Goal: Find specific page/section: Find specific page/section

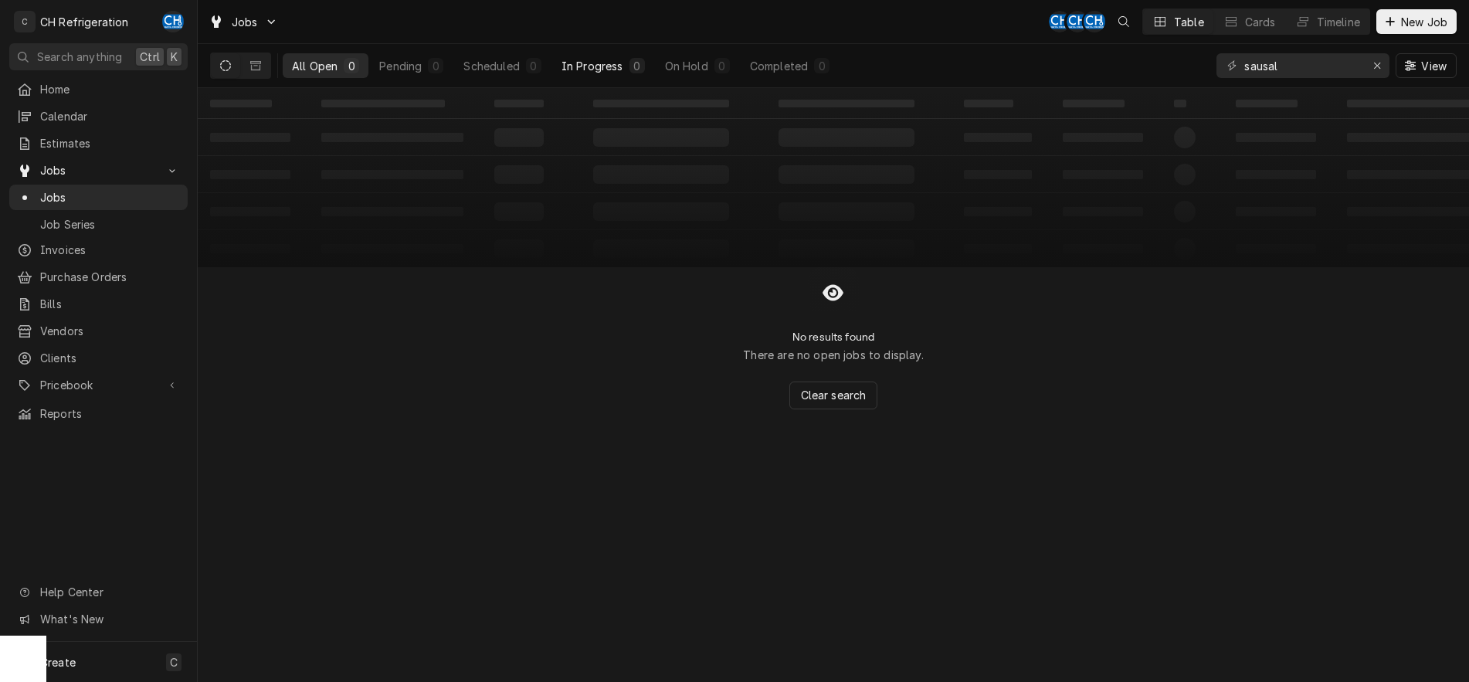
click at [579, 62] on div "In Progress" at bounding box center [592, 66] width 62 height 16
click at [512, 58] on div "Scheduled" at bounding box center [491, 66] width 56 height 16
click at [1375, 66] on icon "Erase input" at bounding box center [1377, 65] width 8 height 11
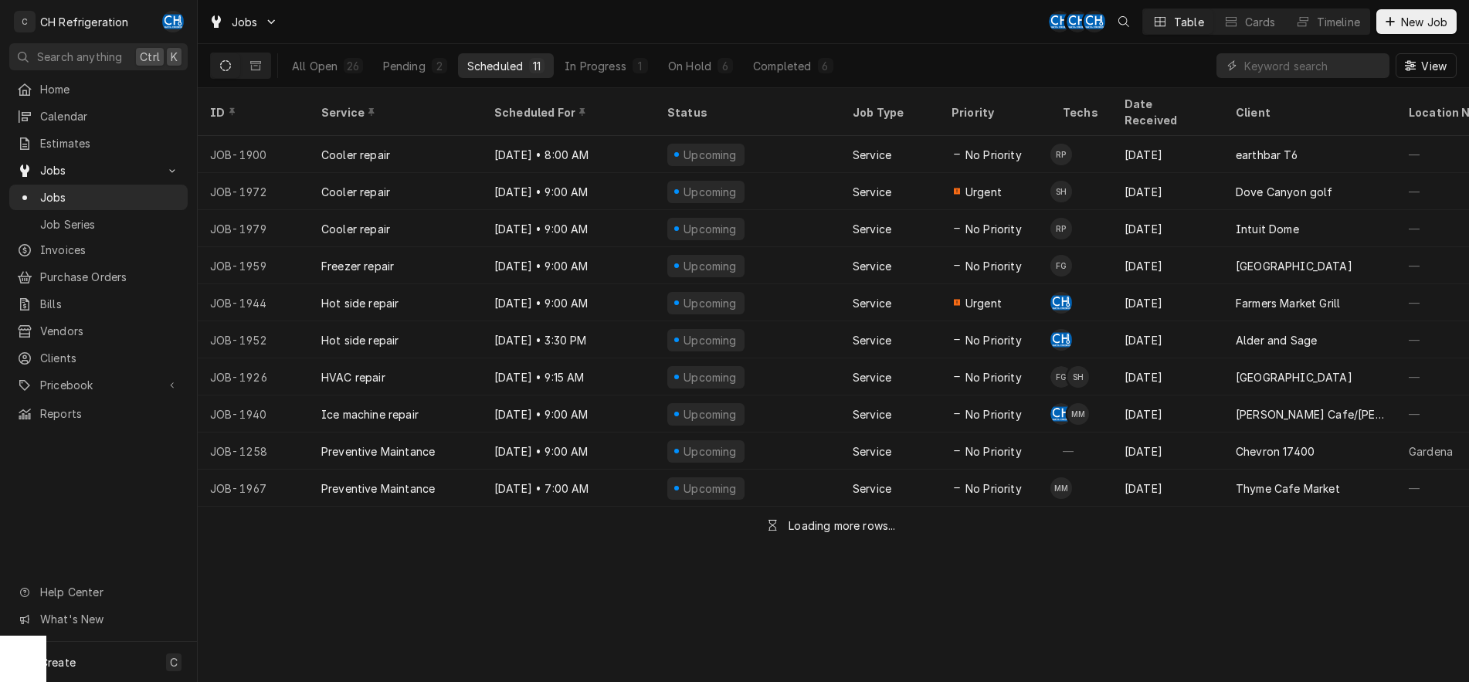
click at [225, 72] on button "Dynamic Content Wrapper" at bounding box center [225, 65] width 29 height 25
click at [606, 66] on div "In Progress" at bounding box center [595, 66] width 62 height 16
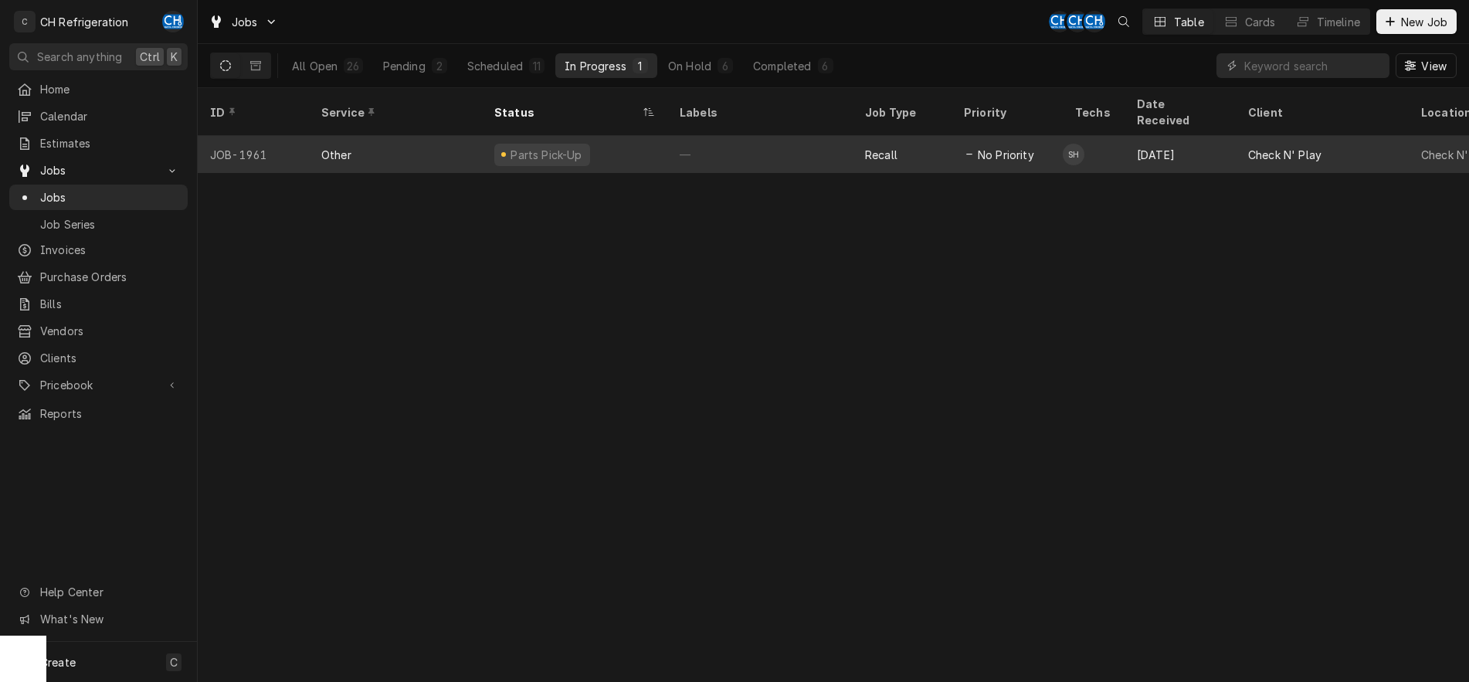
click at [734, 138] on div "—" at bounding box center [759, 154] width 185 height 37
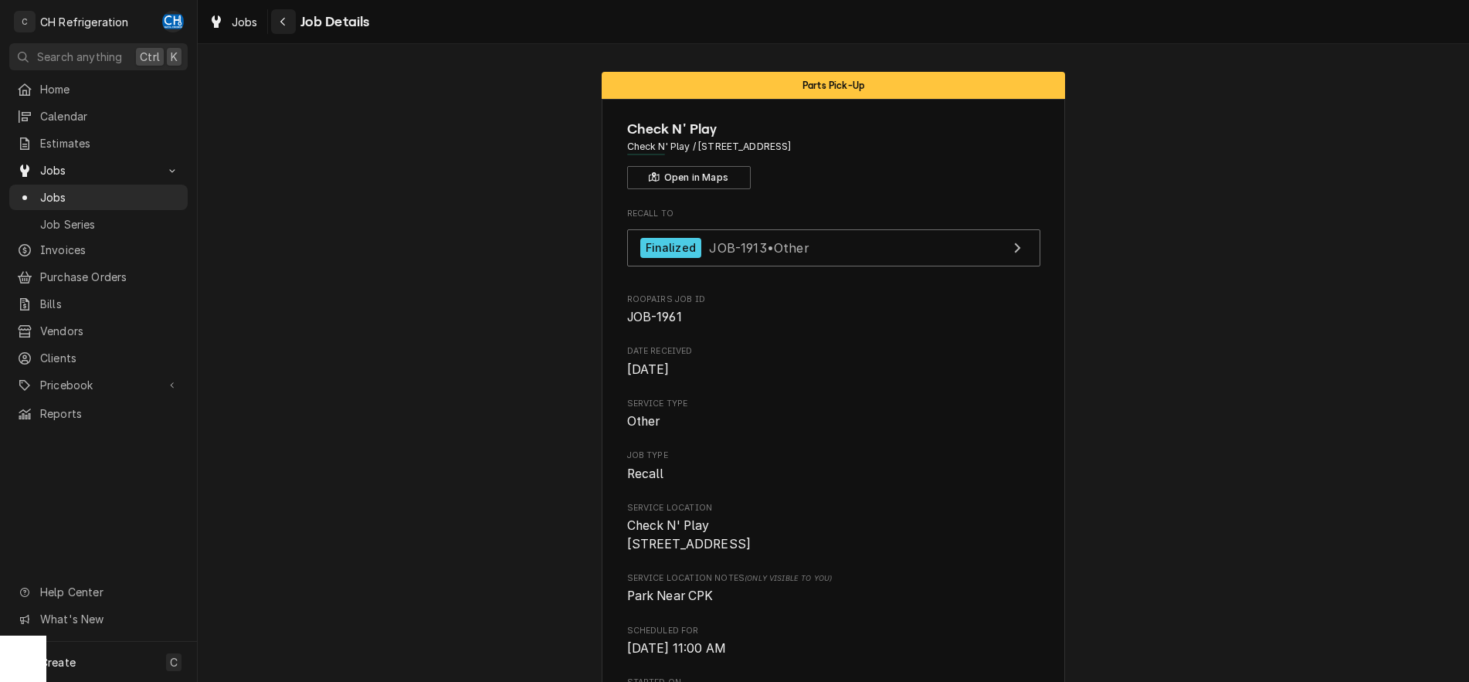
click at [280, 25] on icon "Navigate back" at bounding box center [283, 21] width 7 height 11
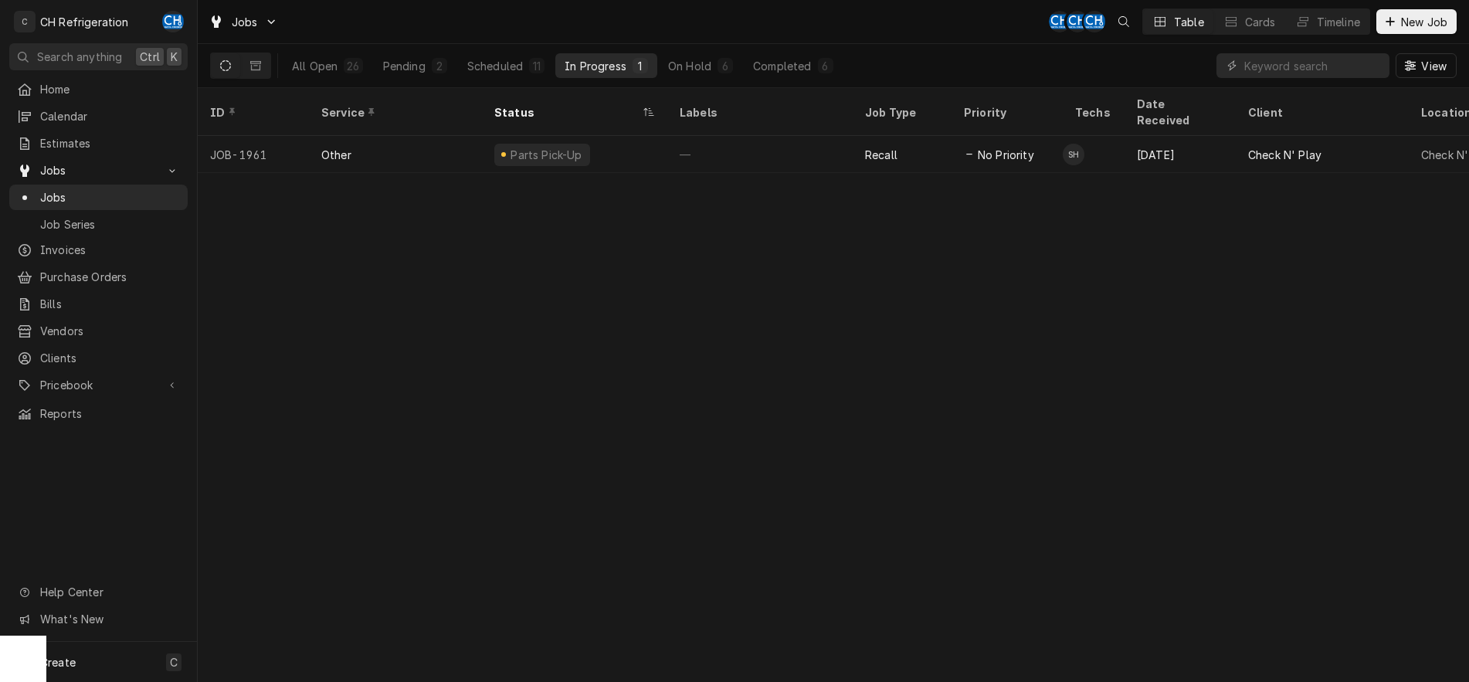
click at [507, 80] on div "All Open 26 Pending 2 Scheduled 11 In Progress 1 On Hold 6 Completed 6" at bounding box center [563, 65] width 560 height 43
click at [507, 71] on div "Scheduled" at bounding box center [495, 66] width 56 height 16
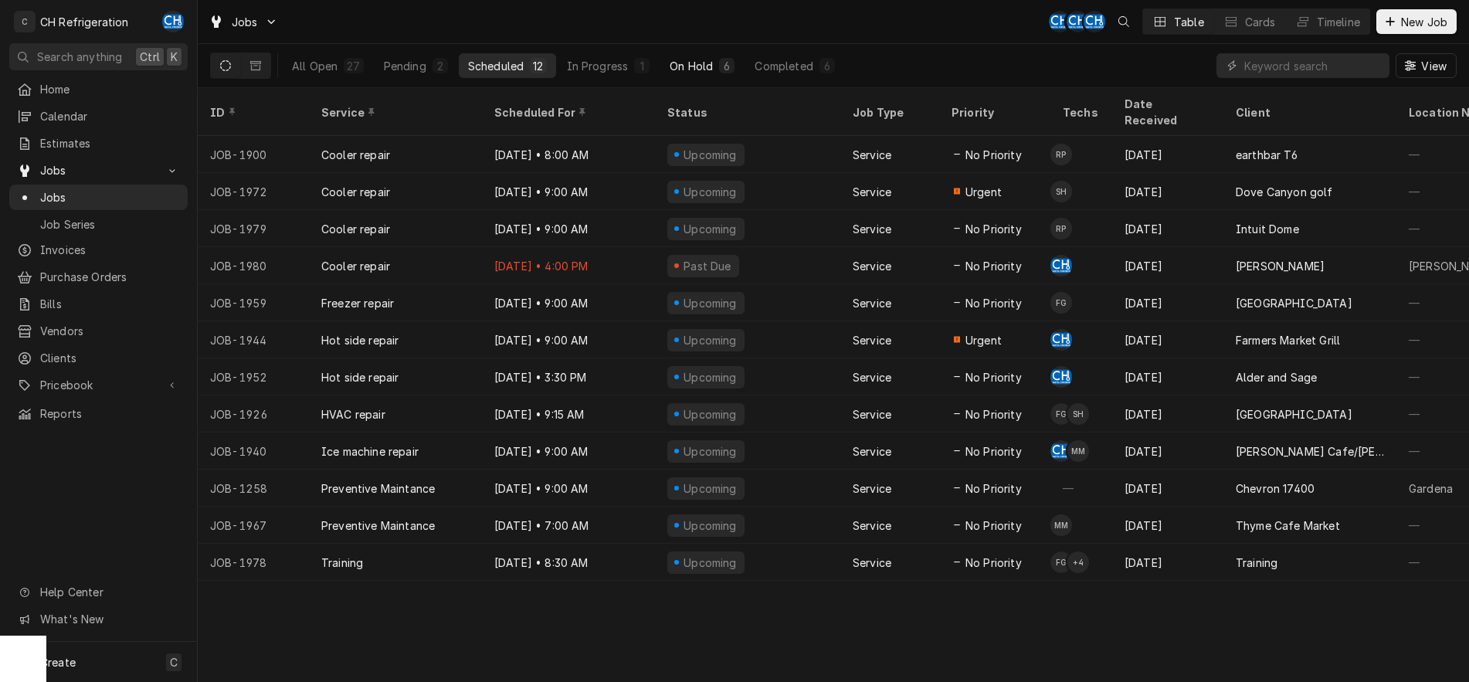
click at [691, 65] on div "On Hold" at bounding box center [690, 66] width 43 height 16
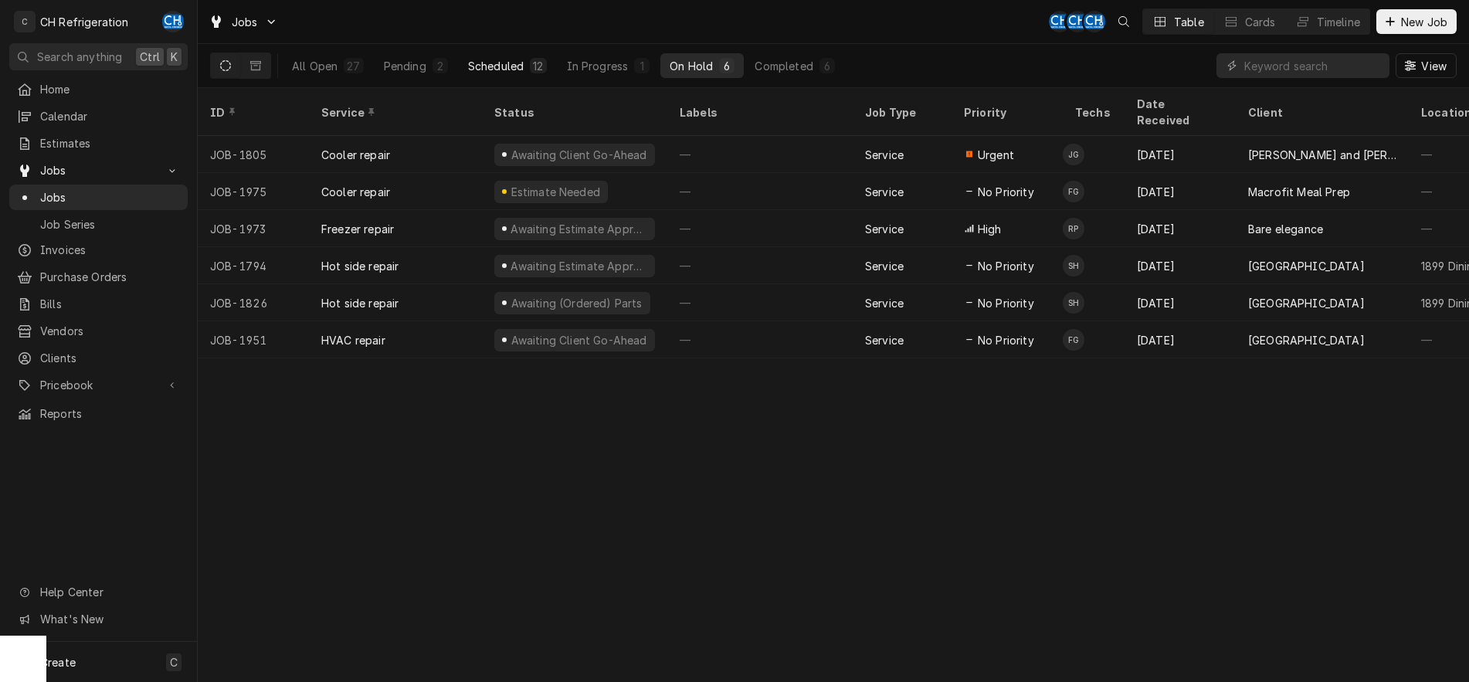
click at [509, 66] on div "Scheduled" at bounding box center [496, 66] width 56 height 16
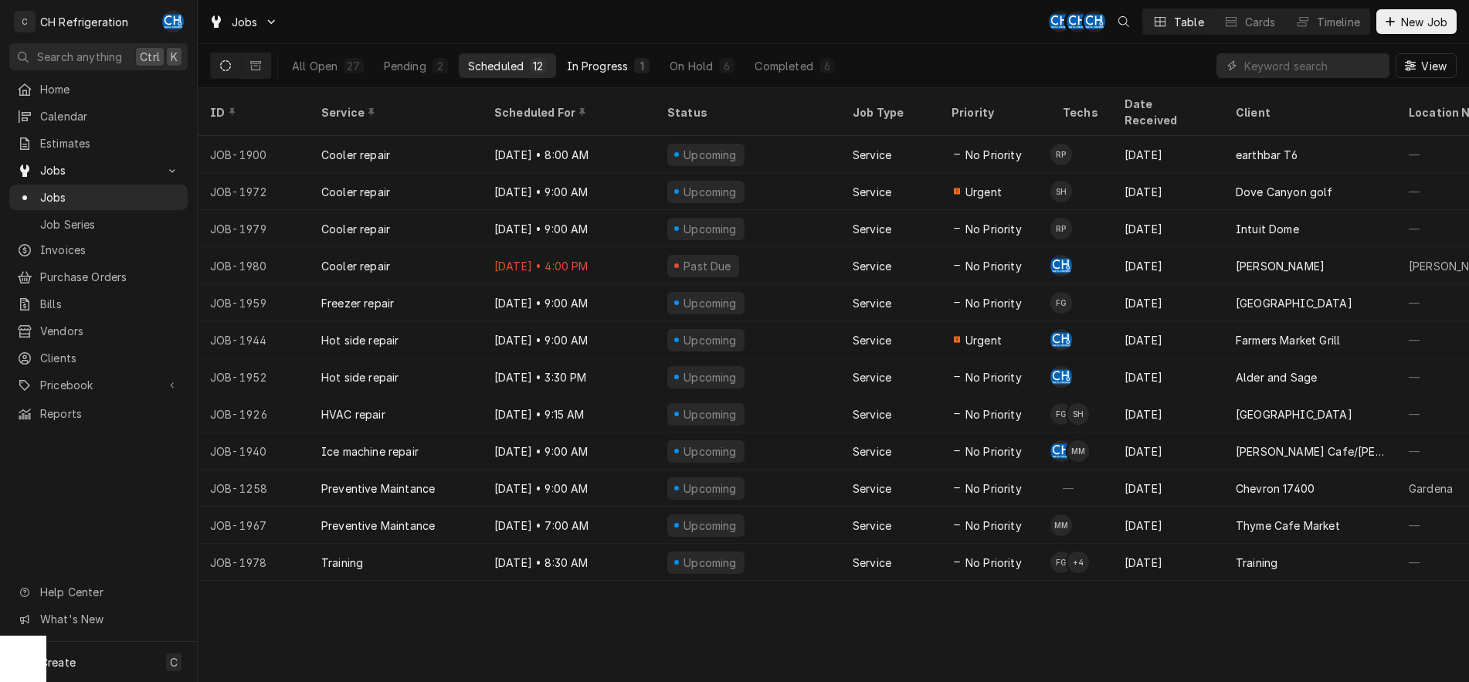
click at [616, 73] on button "In Progress 1" at bounding box center [608, 65] width 102 height 25
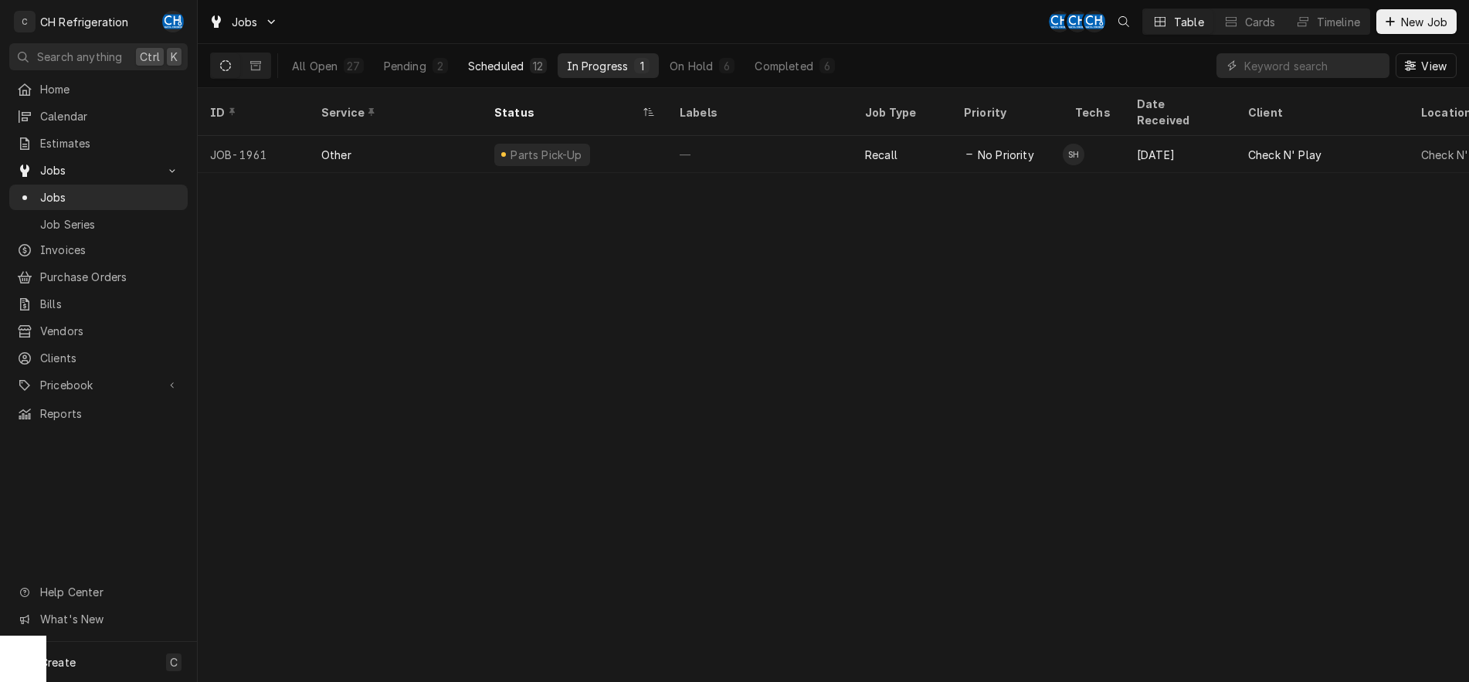
click at [492, 63] on div "Scheduled" at bounding box center [496, 66] width 56 height 16
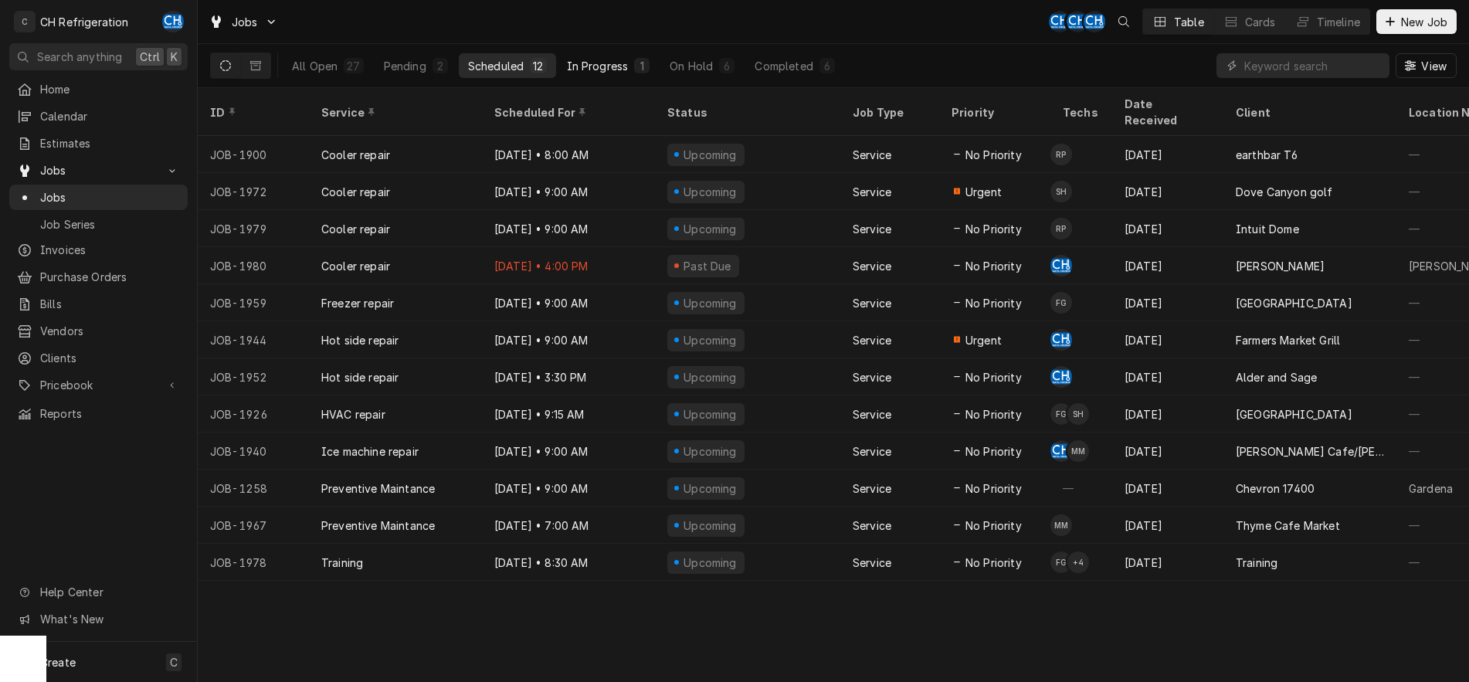
click at [596, 66] on div "In Progress" at bounding box center [598, 66] width 62 height 16
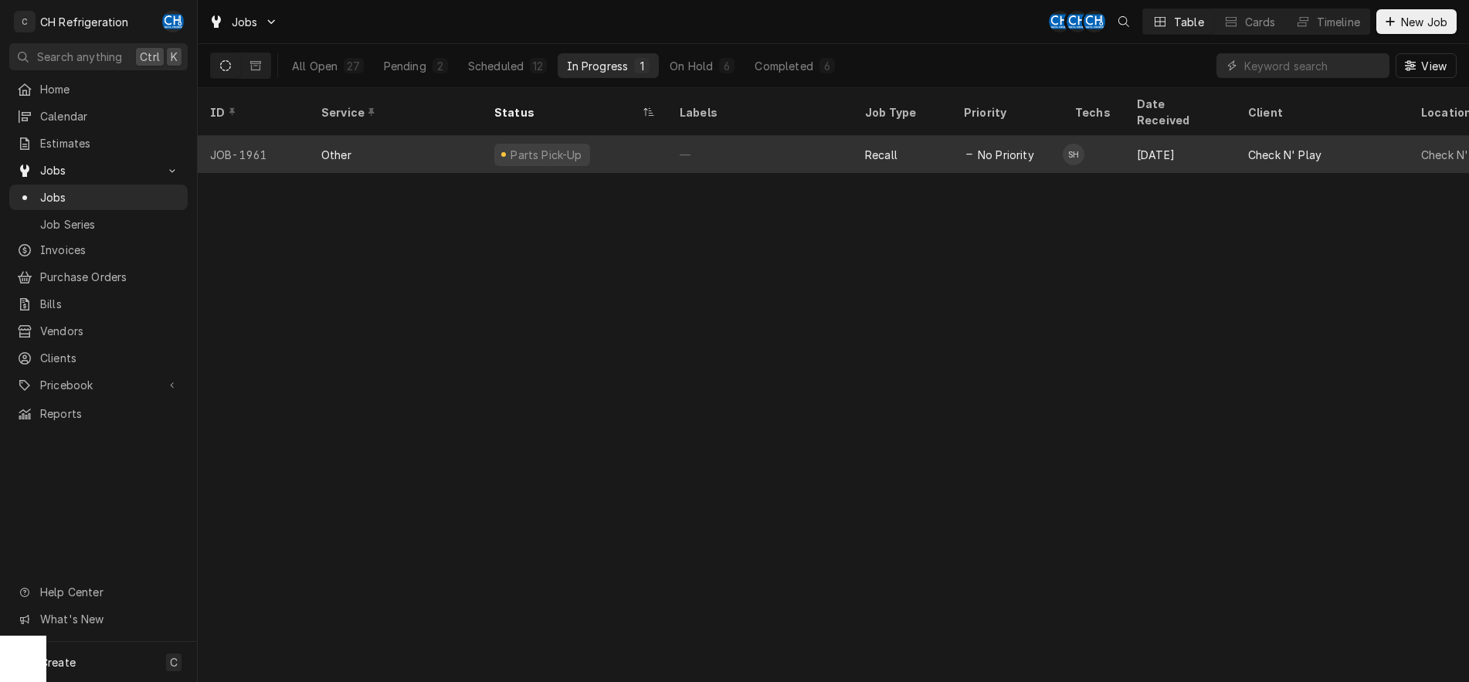
click at [713, 136] on div "—" at bounding box center [759, 154] width 185 height 37
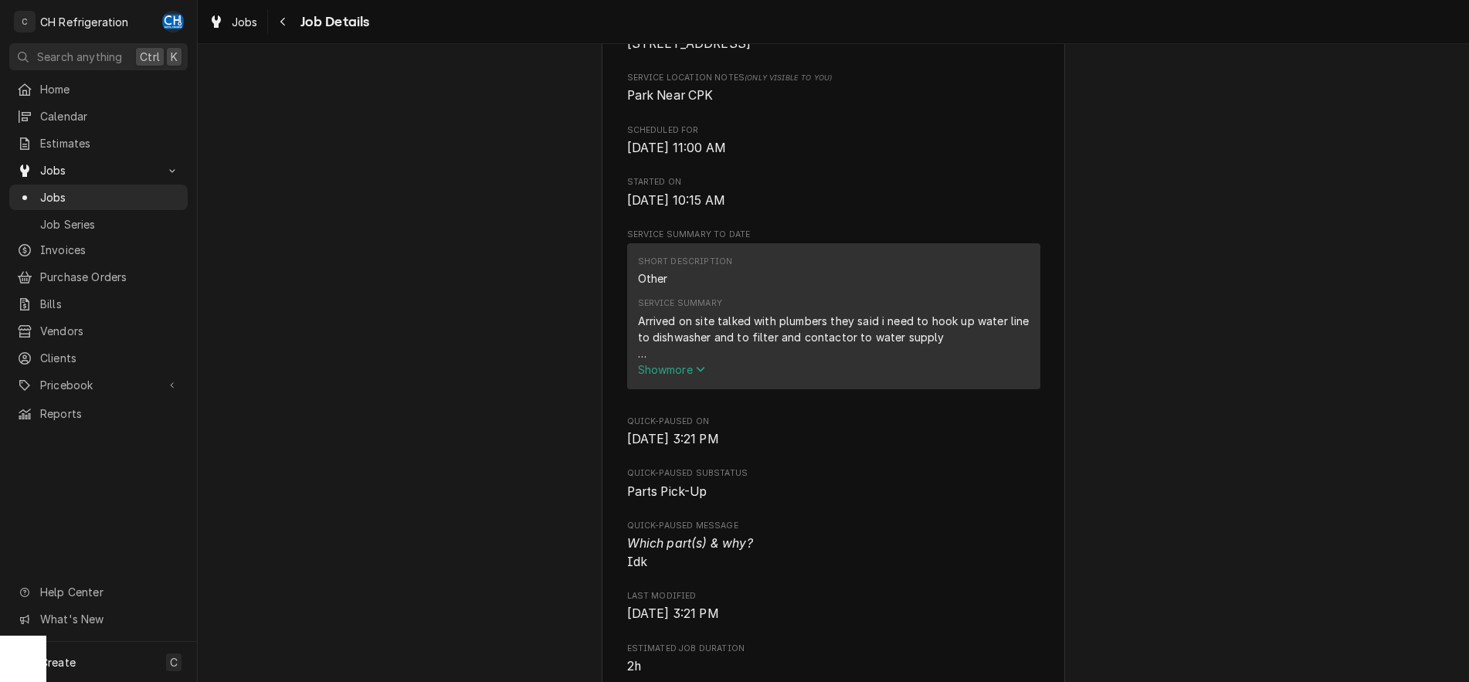
scroll to position [551, 0]
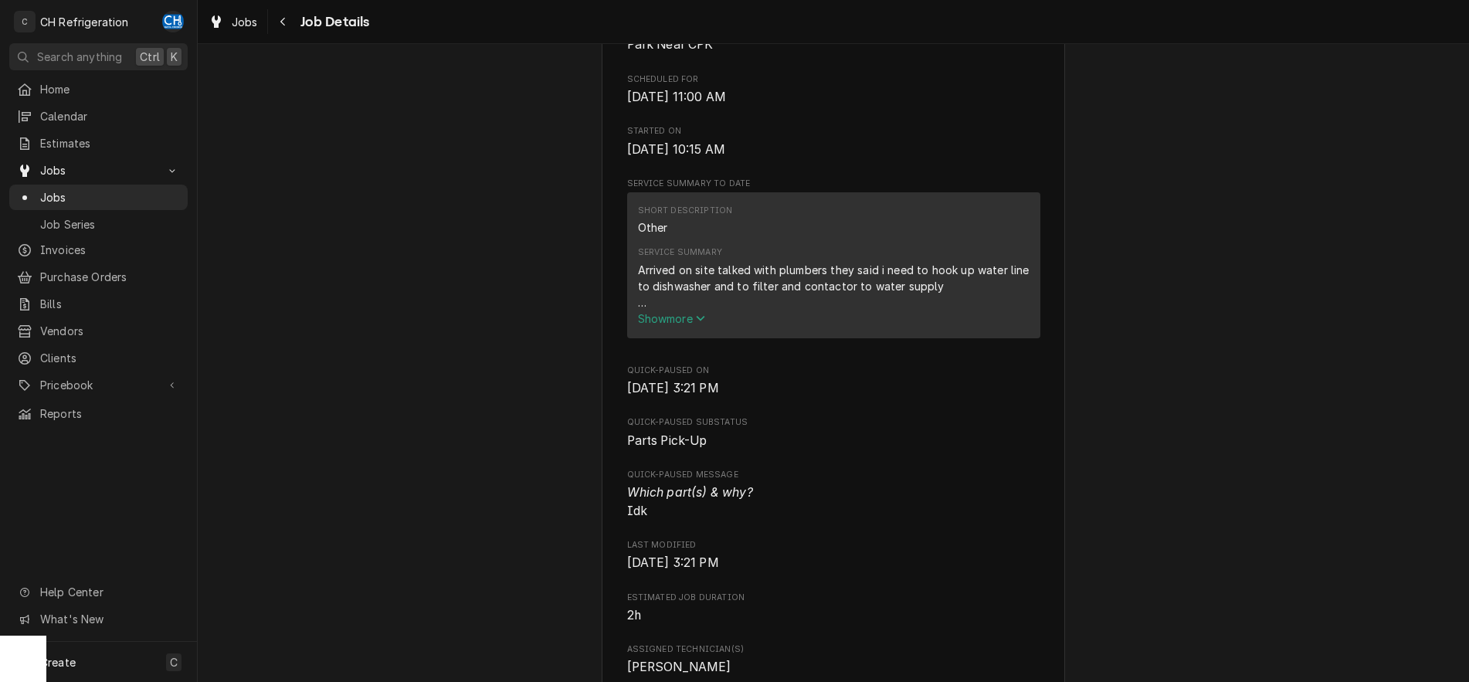
click at [689, 325] on span "Show more" at bounding box center [672, 318] width 68 height 13
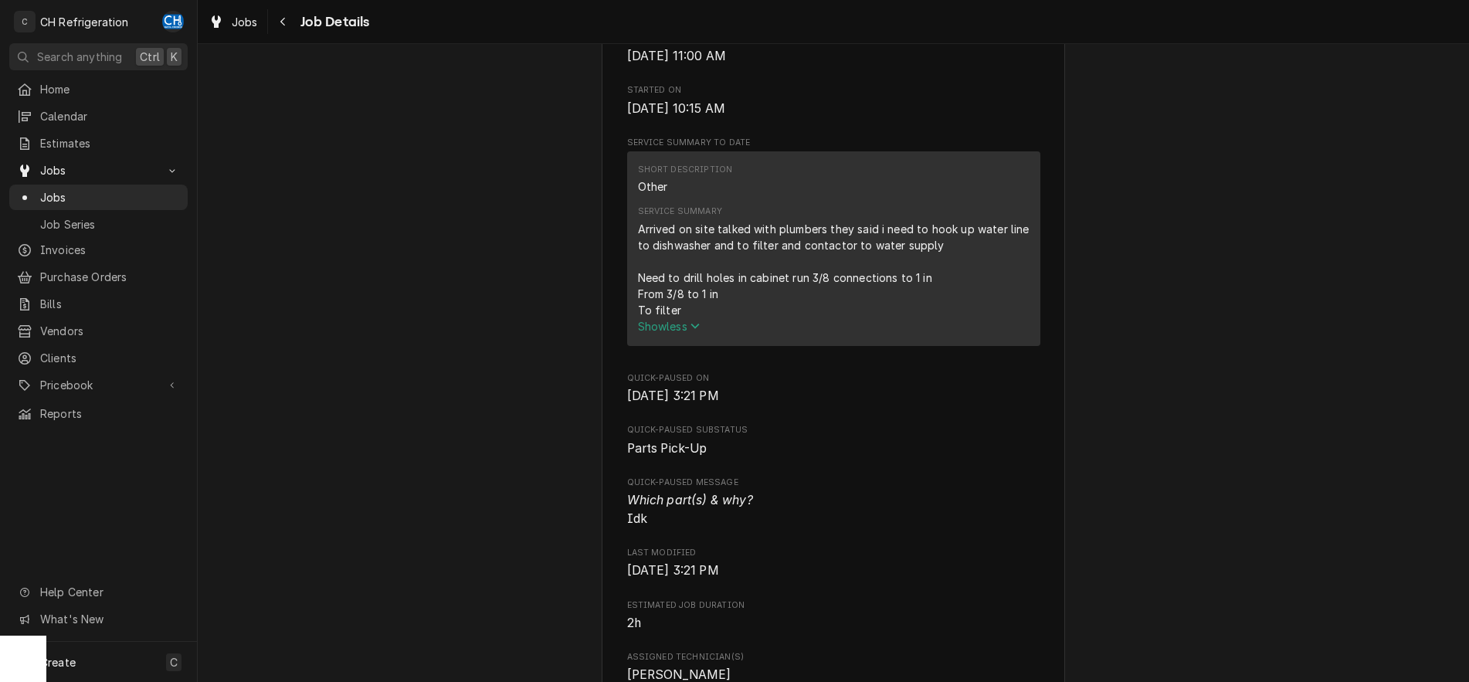
scroll to position [0, 0]
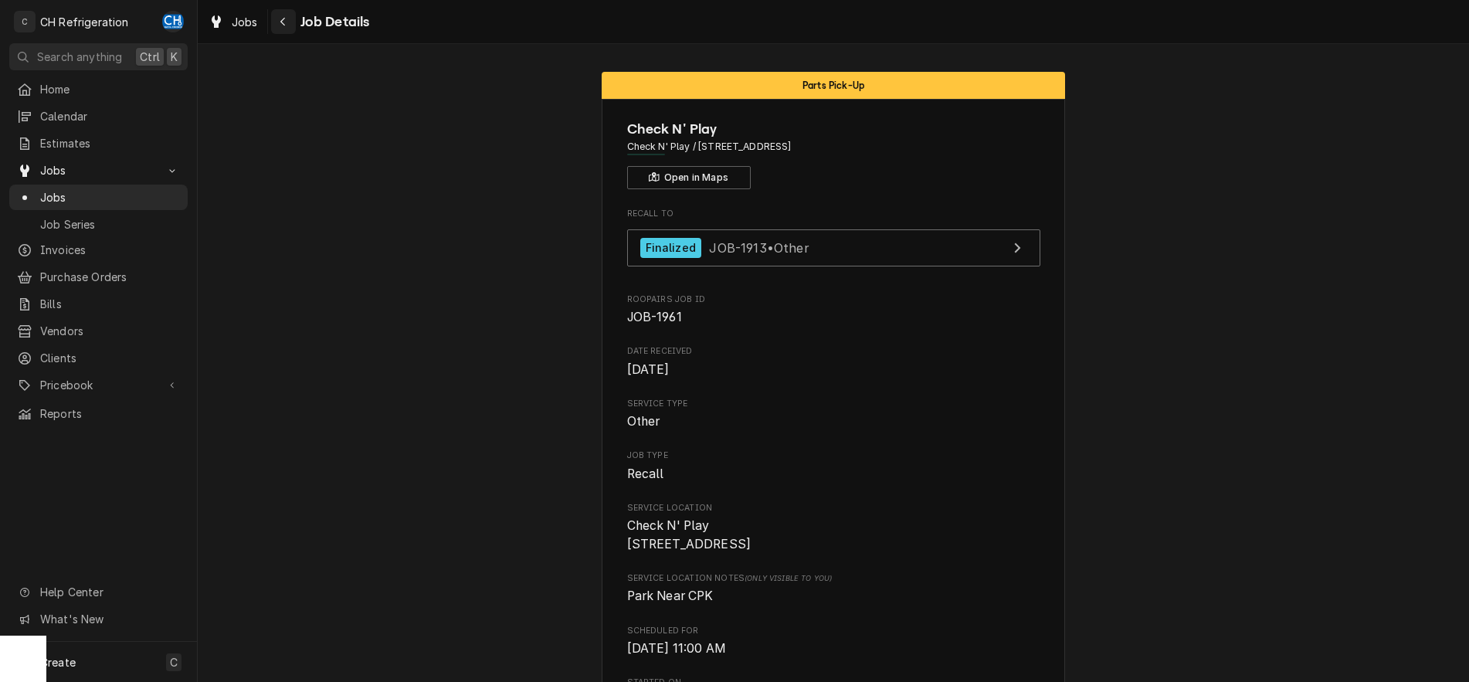
click at [286, 32] on button "Navigate back" at bounding box center [283, 21] width 25 height 25
